Goal: Information Seeking & Learning: Understand process/instructions

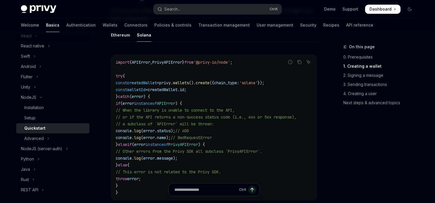
scroll to position [5, 0]
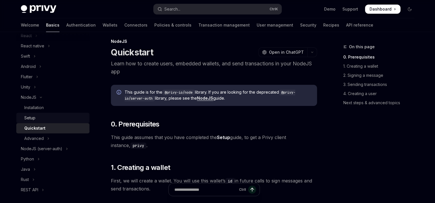
click at [52, 120] on div "Setup" at bounding box center [55, 118] width 62 height 7
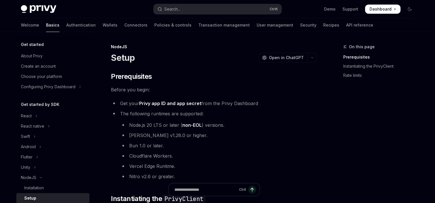
scroll to position [80, 0]
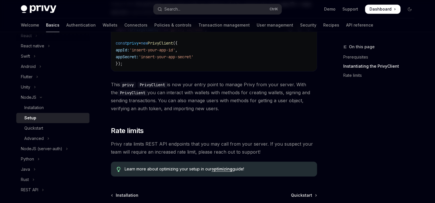
type textarea "*"
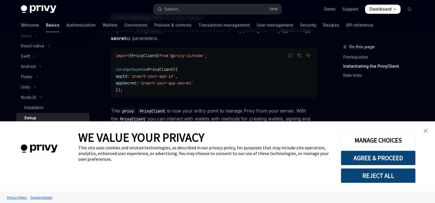
scroll to position [181, 0]
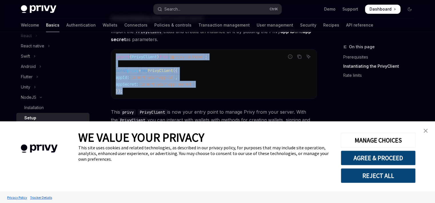
drag, startPoint x: 138, startPoint y: 91, endPoint x: 103, endPoint y: 58, distance: 48.4
click at [103, 58] on div "NodeJS Setup OpenAI Open in ChatGPT OpenAI Open in ChatGPT ​ Prerequisites Befo…" at bounding box center [161, 80] width 316 height 434
copy code "import { PrivyClient } from '@privy-io/node' ; const privy = new PrivyClient ({…"
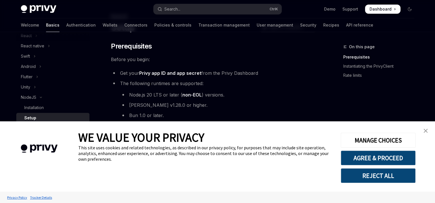
scroll to position [31, 0]
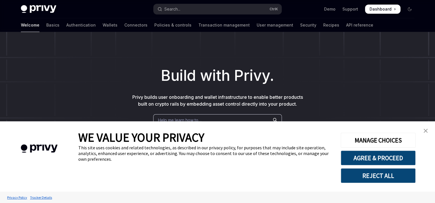
scroll to position [251, 0]
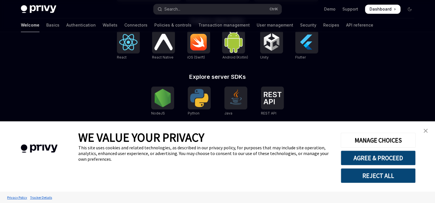
click at [427, 134] on link "close banner" at bounding box center [425, 130] width 11 height 11
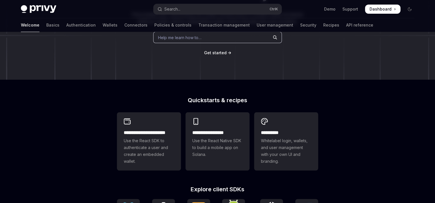
scroll to position [0, 0]
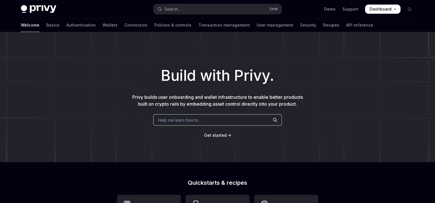
click at [356, 13] on ul "Demo Support Dashboard Dashboard" at bounding box center [362, 9] width 76 height 9
click at [351, 10] on link "Support" at bounding box center [351, 9] width 16 height 6
